Goal: Task Accomplishment & Management: Manage account settings

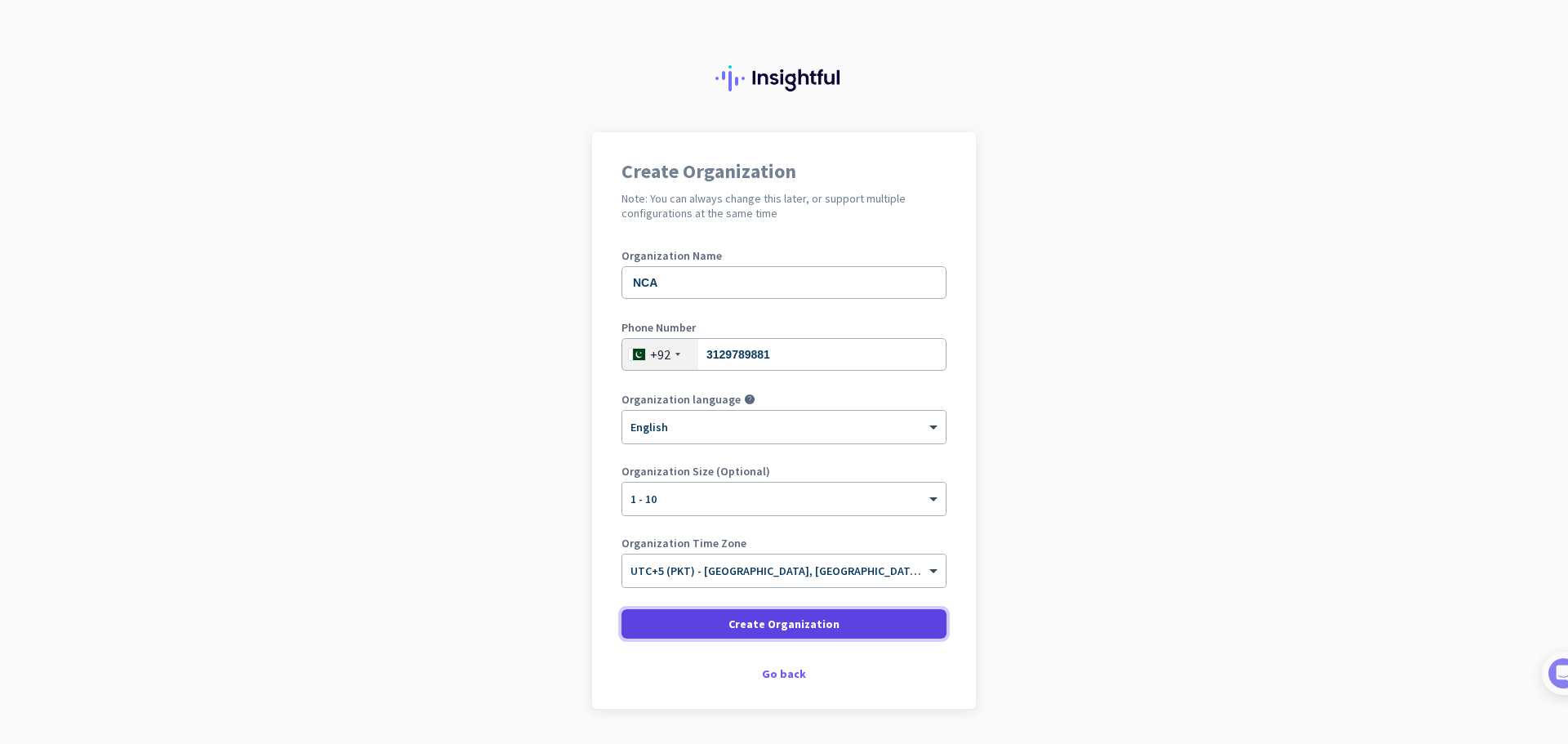
click at [793, 618] on span "Create Organization" at bounding box center [784, 624] width 111 height 17
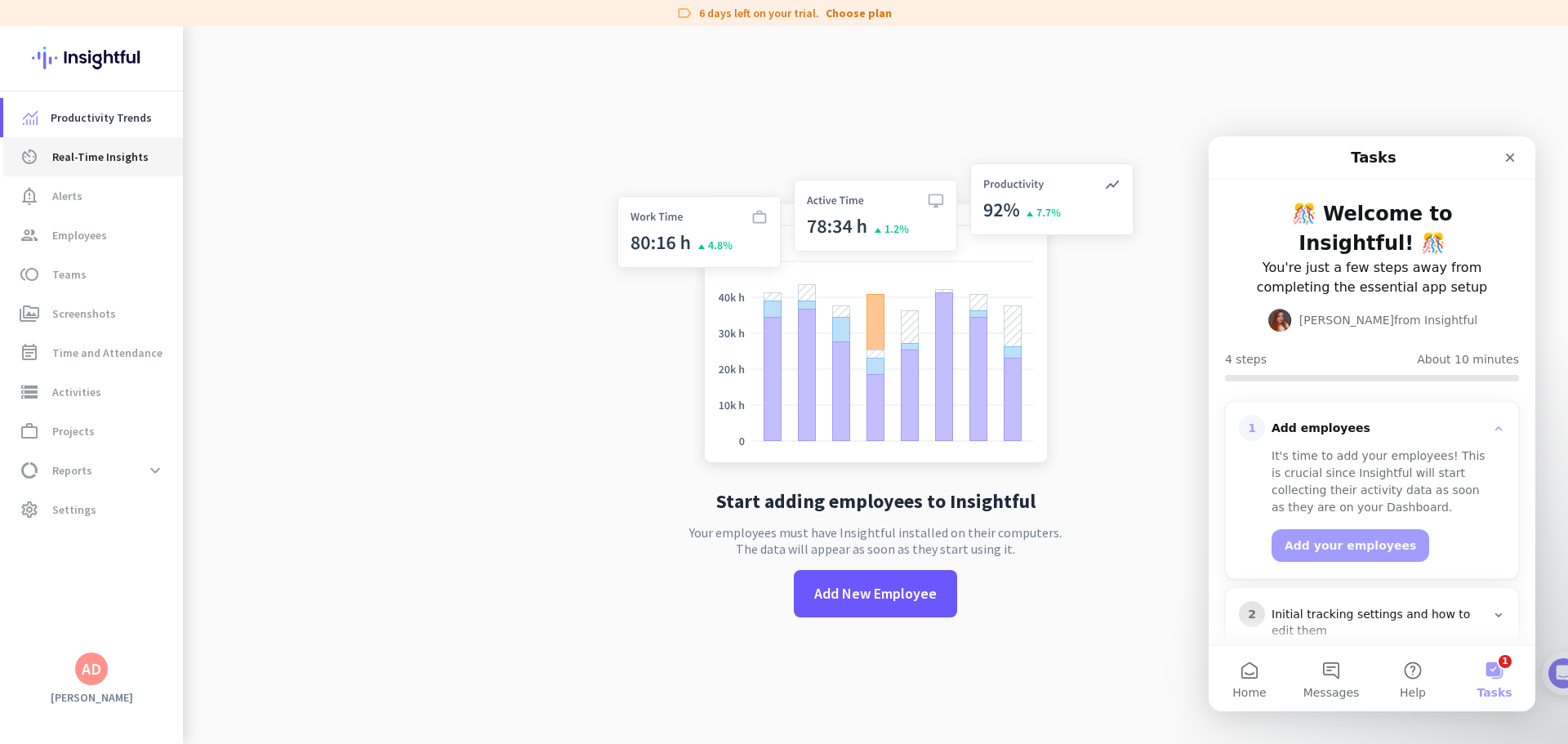
click at [96, 176] on link "av_timer Real-Time Insights" at bounding box center [93, 157] width 180 height 40
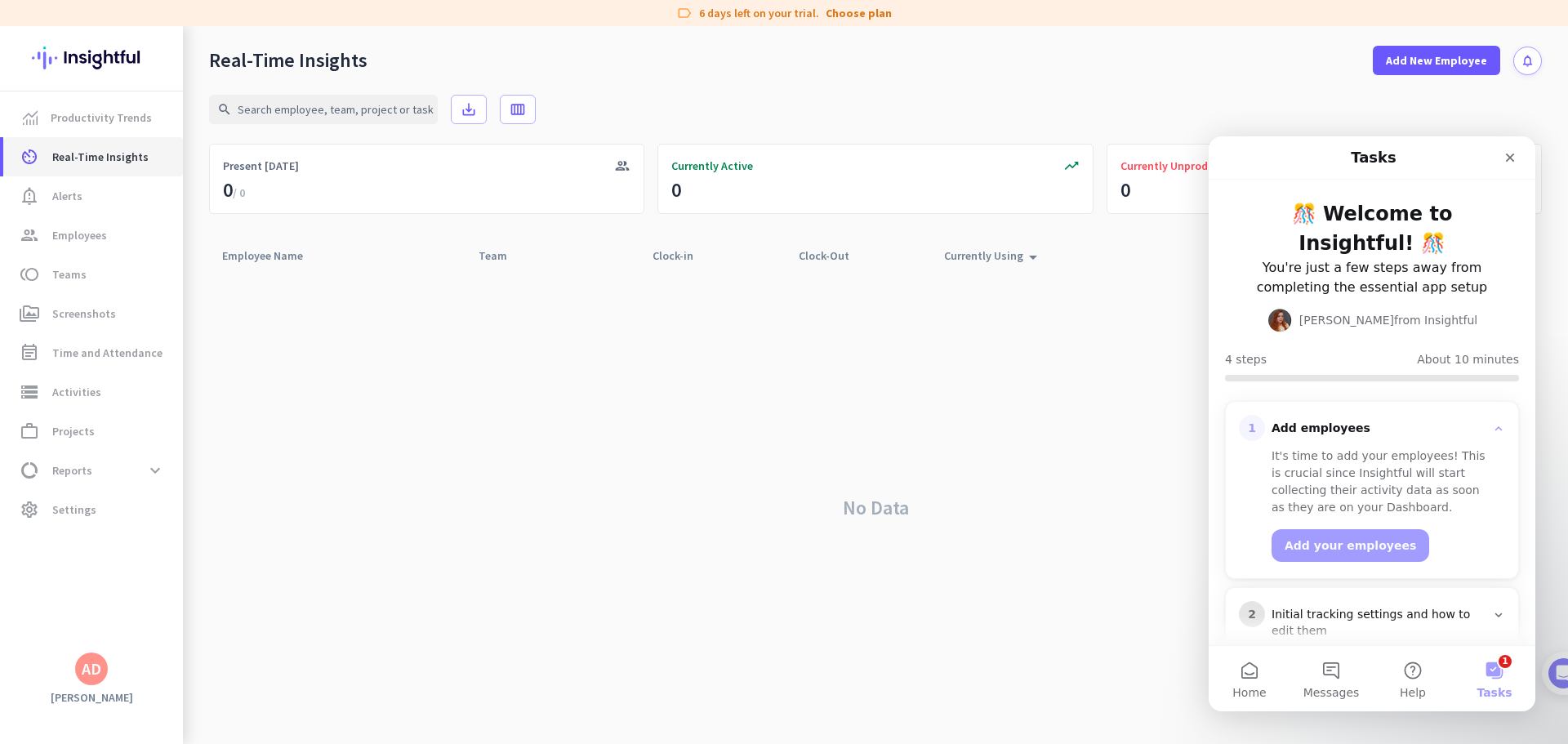
scroll to position [156, 0]
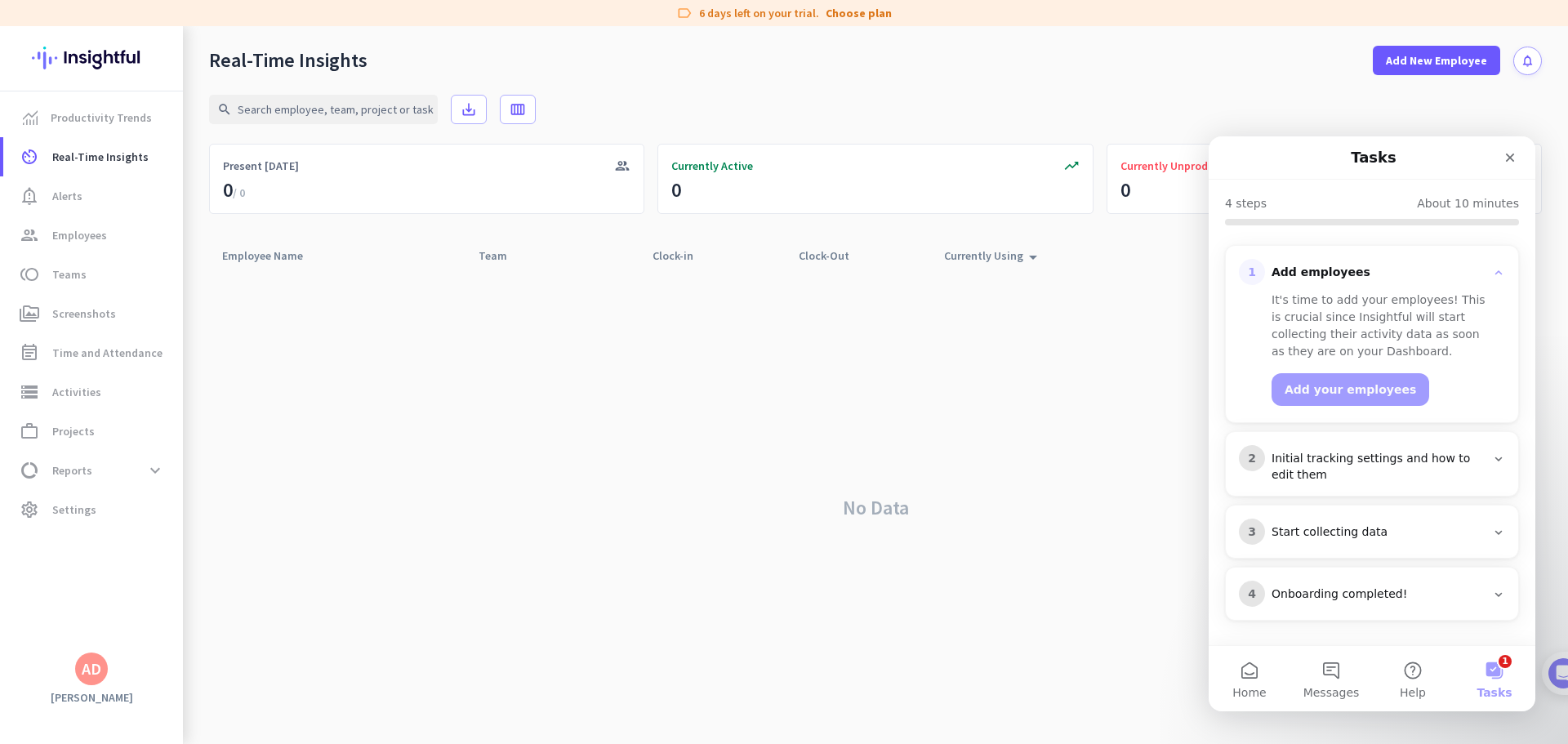
click at [1376, 465] on div "Initial tracking settings and how to edit them" at bounding box center [1378, 467] width 214 height 33
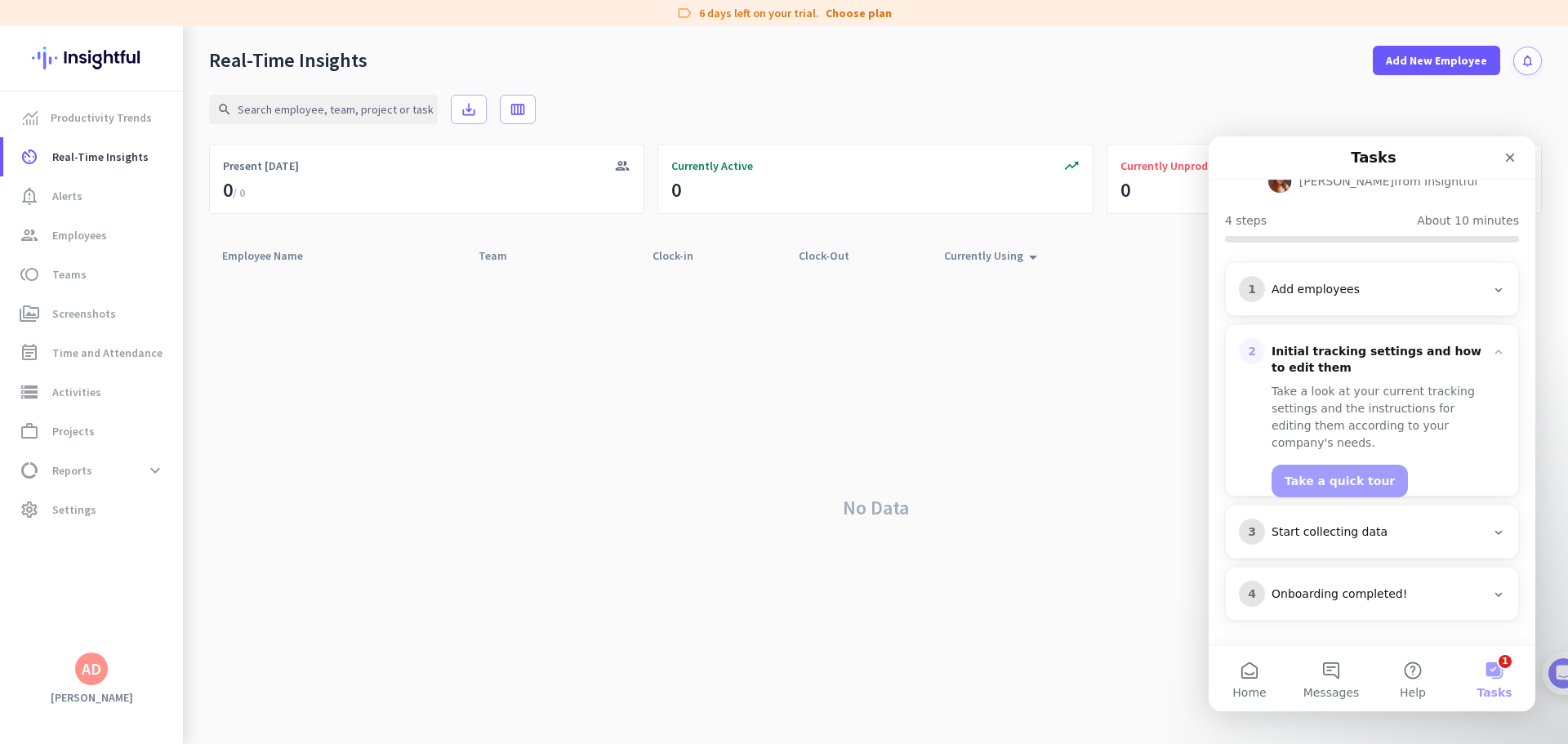
scroll to position [139, 0]
click at [993, 438] on div "No Data" at bounding box center [876, 507] width 1332 height 473
click at [1511, 160] on icon "Close" at bounding box center [1509, 158] width 13 height 13
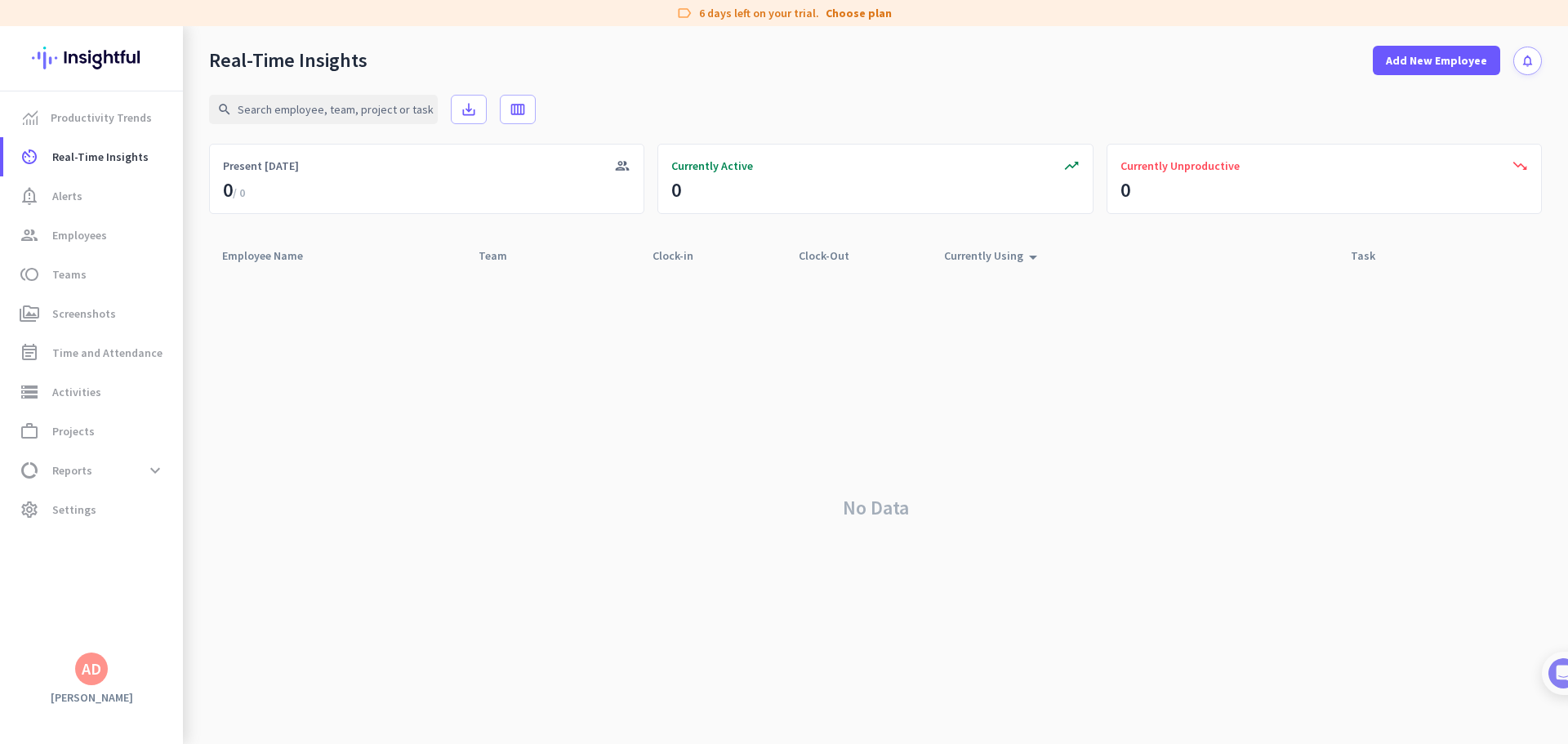
scroll to position [0, 0]
click at [154, 129] on link "Productivity Trends" at bounding box center [93, 117] width 180 height 40
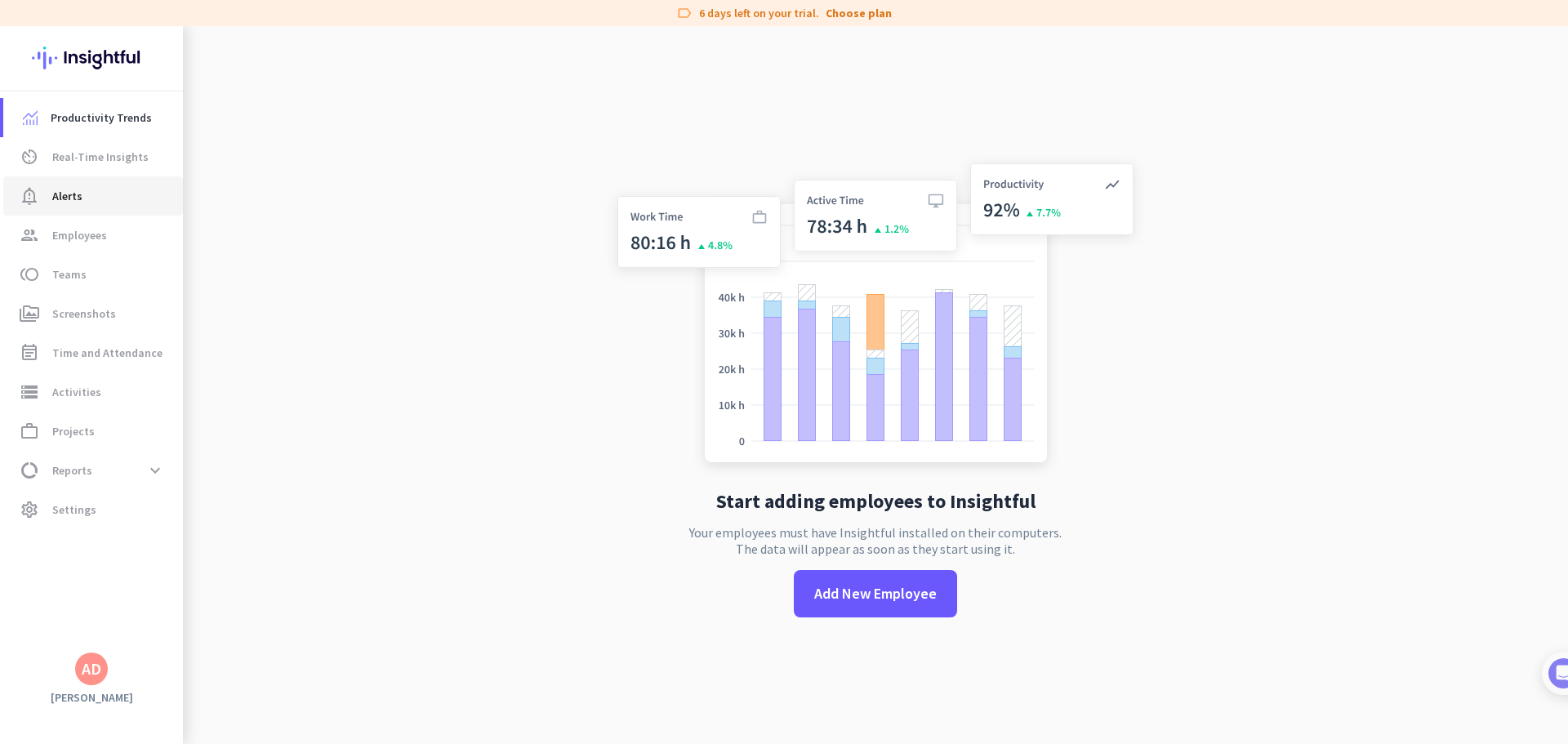
click at [96, 181] on link "notification_important Alerts" at bounding box center [93, 195] width 180 height 40
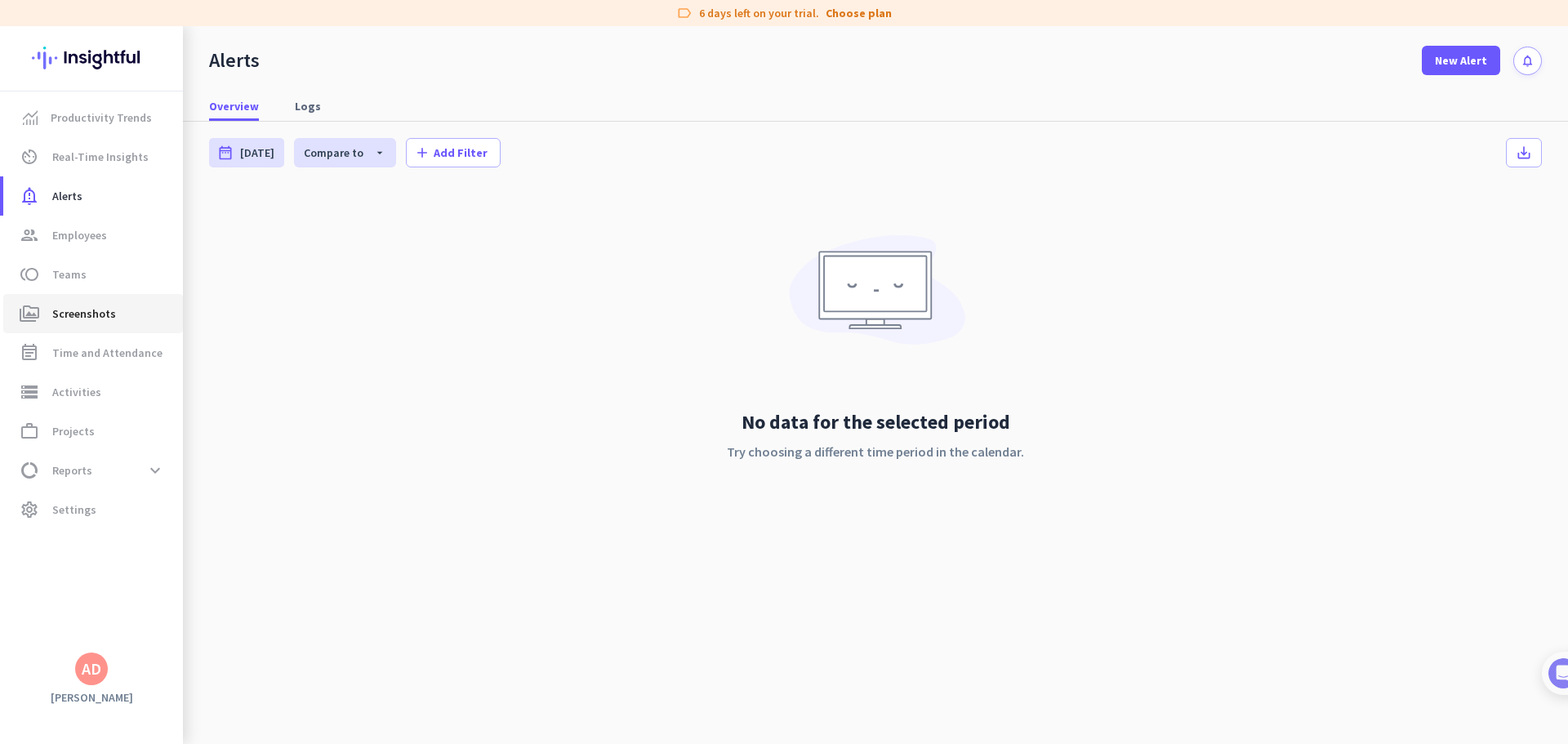
click at [129, 319] on span "perm_media Screenshots" at bounding box center [93, 313] width 153 height 19
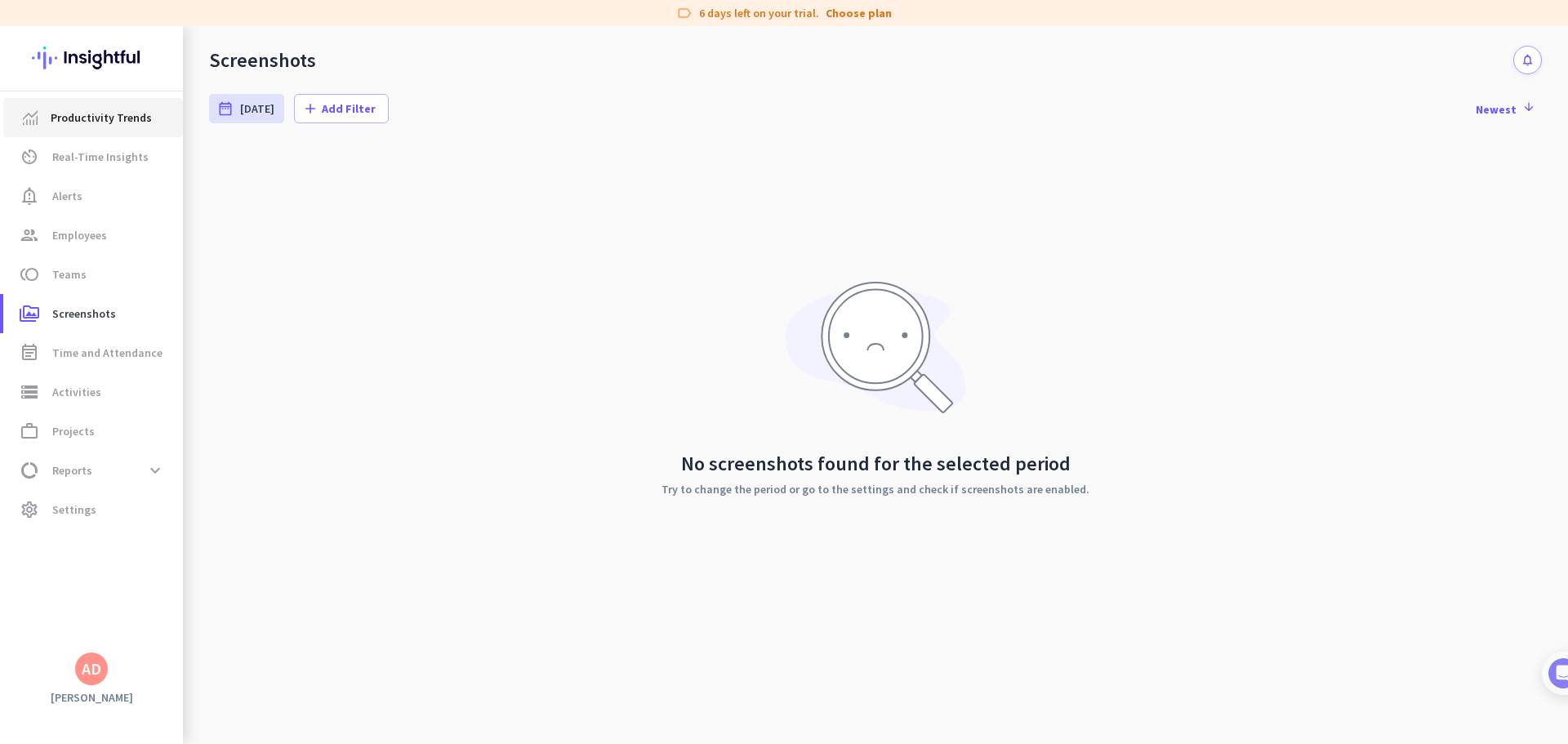
click at [56, 130] on link "Productivity Trends" at bounding box center [93, 117] width 180 height 40
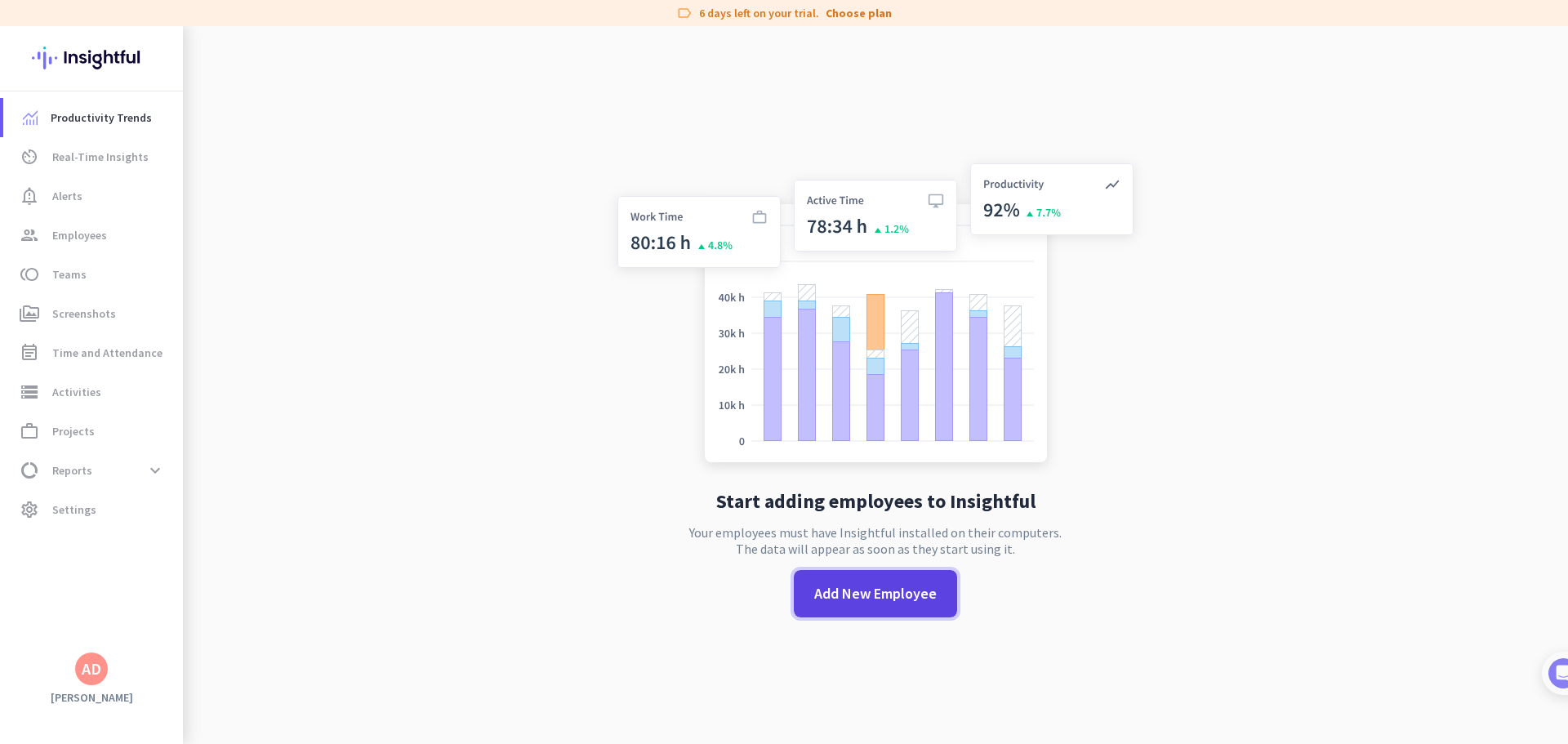
click at [885, 595] on span "Add New Employee" at bounding box center [875, 594] width 122 height 21
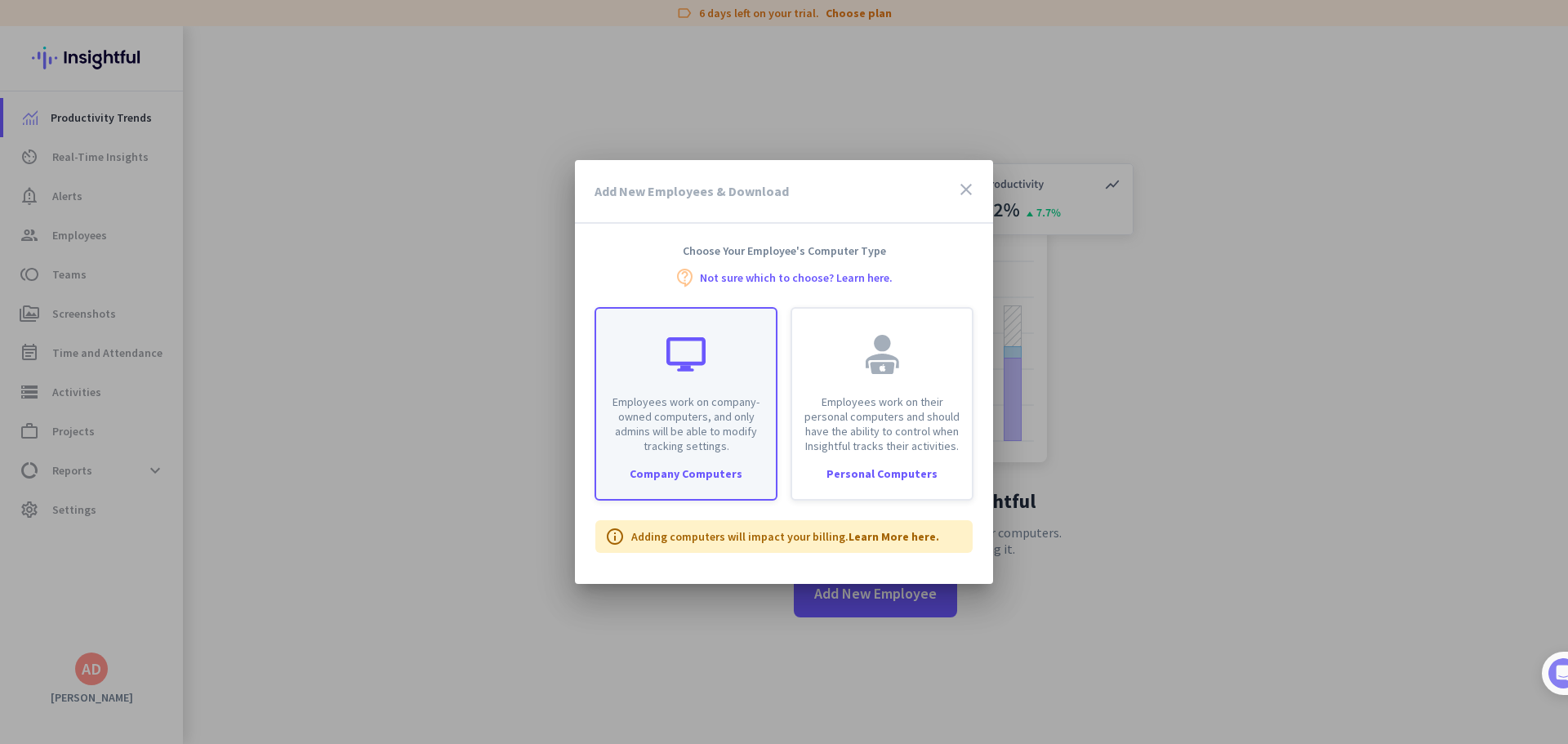
click at [700, 441] on p "Employees work on company-owned computers, and only admins will be able to modi…" at bounding box center [686, 424] width 160 height 59
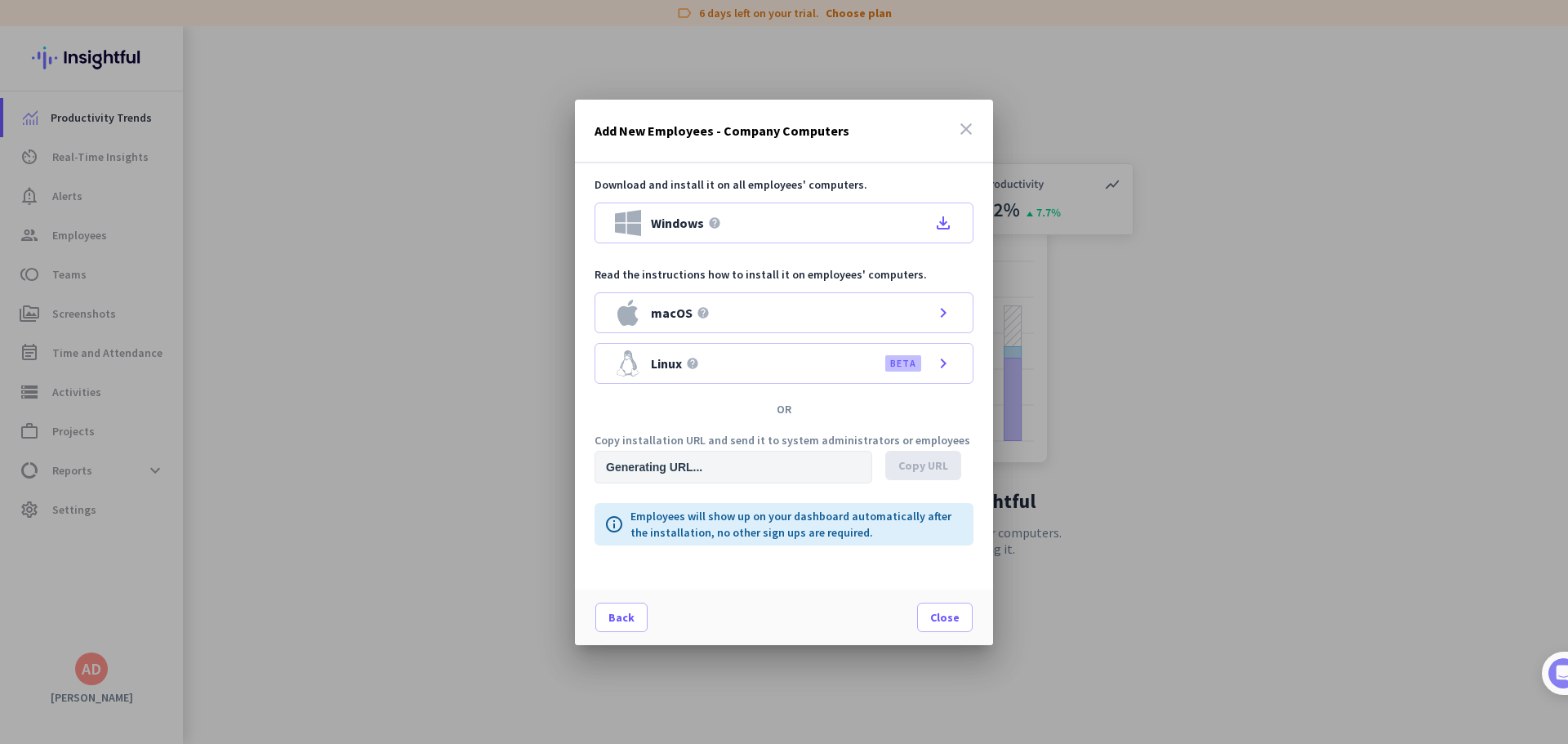
type input "[URL][DOMAIN_NAME]"
click at [904, 470] on span "Copy URL" at bounding box center [923, 466] width 50 height 17
click at [963, 129] on icon "close" at bounding box center [966, 129] width 19 height 19
